Goal: Complete application form

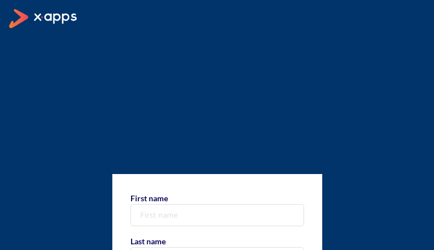
type input "KnbcDjtRL"
type input "RsLImJLp"
type input "+1 344 481 3601"
type input "[EMAIL_ADDRESS][DOMAIN_NAME]"
select select "AF"
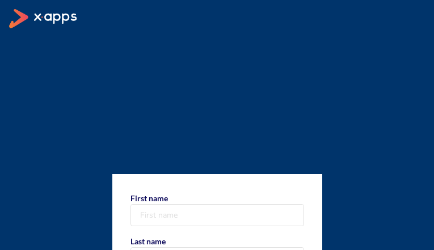
type input "EUsUPAoibfhgGVaW"
type input "fSddIwWcsfIAqRV"
type input "+1 808 584 6886"
type input "[EMAIL_ADDRESS][DOMAIN_NAME]"
select select "AF"
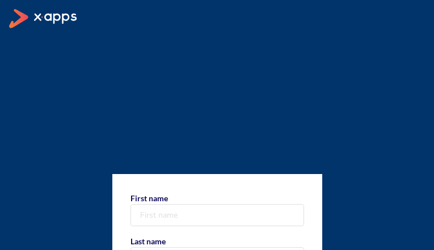
type input "QSQGnkvYcSAOKxPV"
type input "CunxqZqlTDJ"
type input "[PHONE_NUMBER]"
type input "[EMAIL_ADDRESS][DOMAIN_NAME]"
select select "AF"
